Goal: Information Seeking & Learning: Learn about a topic

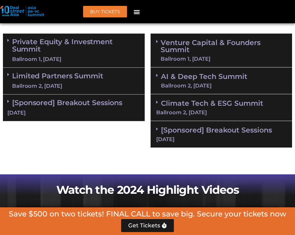
click at [170, 106] on link "Climate Tech & ESG Summit Ballroom 2, [DATE]" at bounding box center [221, 107] width 131 height 16
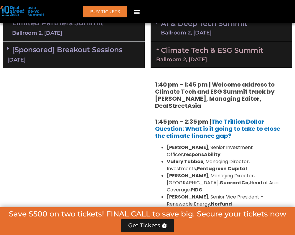
scroll to position [459, 0]
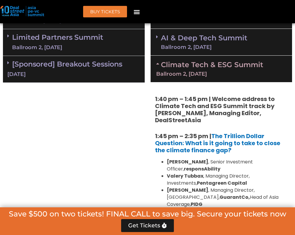
click at [170, 42] on link "AI & Deep Tech Summit Ballroom 2, [DATE]" at bounding box center [204, 42] width 86 height 15
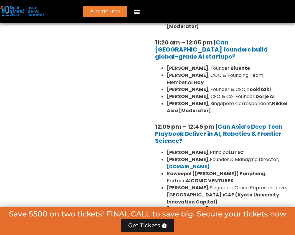
scroll to position [641, 0]
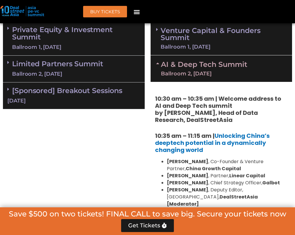
click at [194, 44] on div "Ballroom 1, [DATE]" at bounding box center [224, 46] width 126 height 5
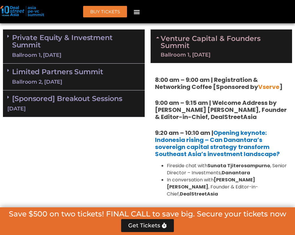
scroll to position [424, 0]
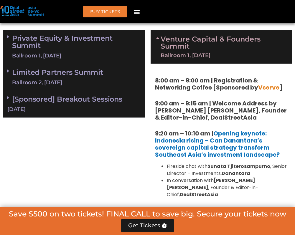
click at [126, 86] on div "Limited Partners [GEOGRAPHIC_DATA] 2, [DATE]" at bounding box center [74, 77] width 142 height 27
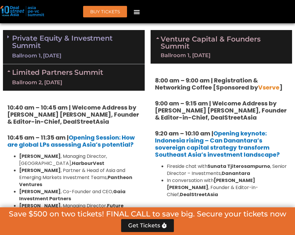
click at [110, 44] on link "Private Equity & Investment Summit Ballroom 1, [DATE]" at bounding box center [76, 47] width 128 height 25
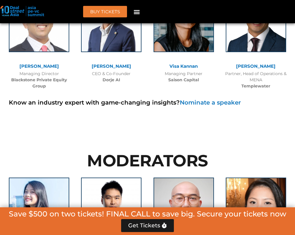
scroll to position [543, 0]
